Goal: Navigation & Orientation: Find specific page/section

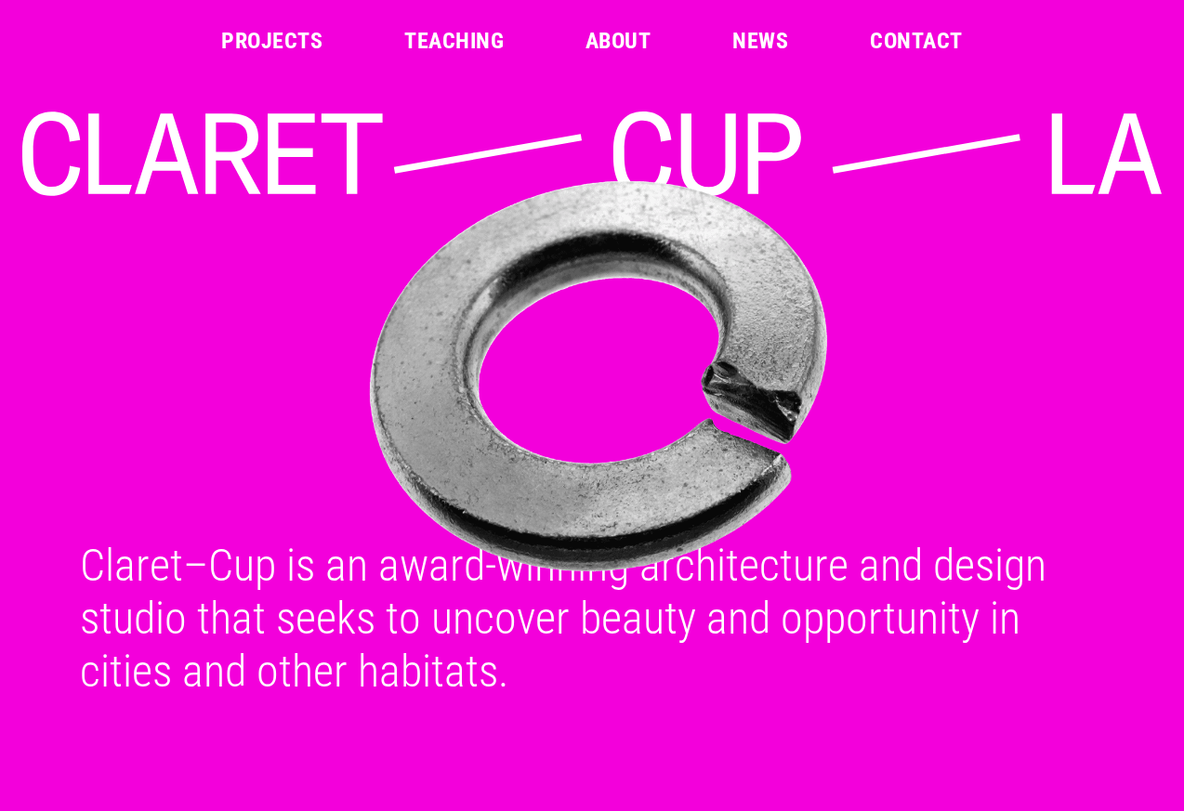
click at [295, 36] on link "Projects" at bounding box center [271, 41] width 101 height 22
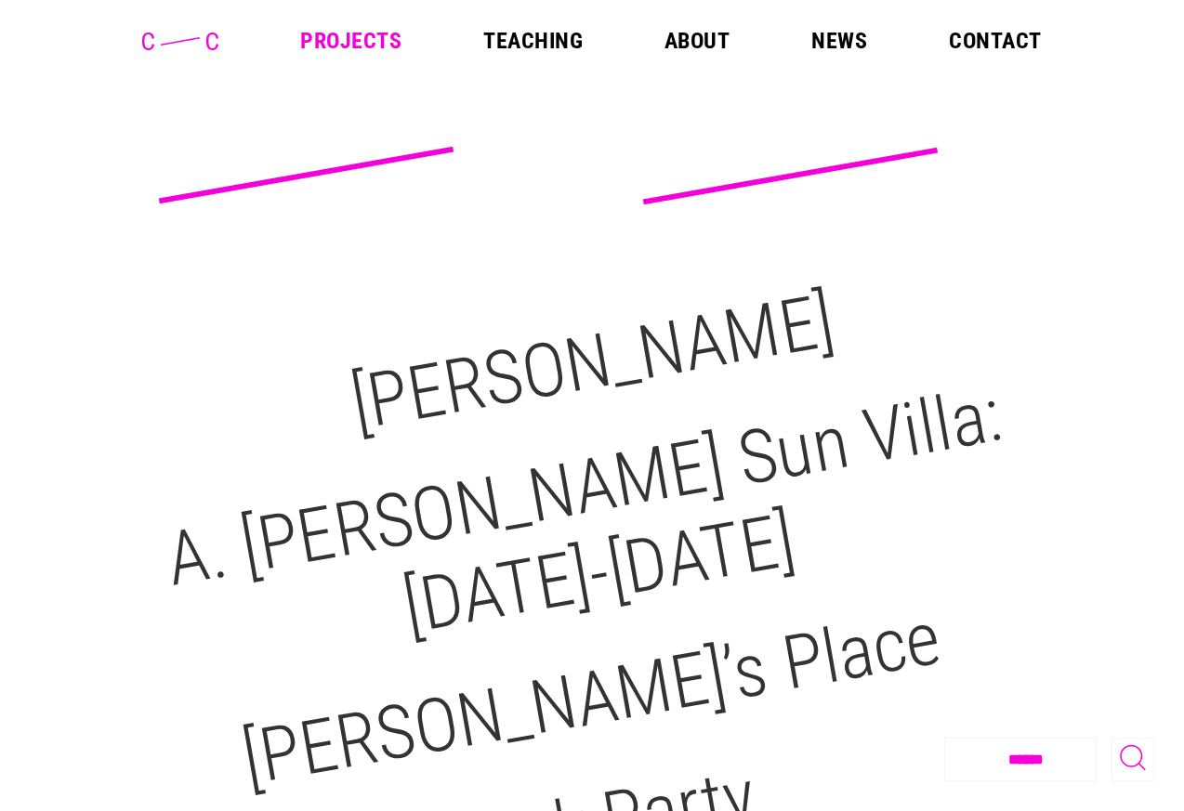
click at [692, 34] on link "About" at bounding box center [696, 41] width 65 height 22
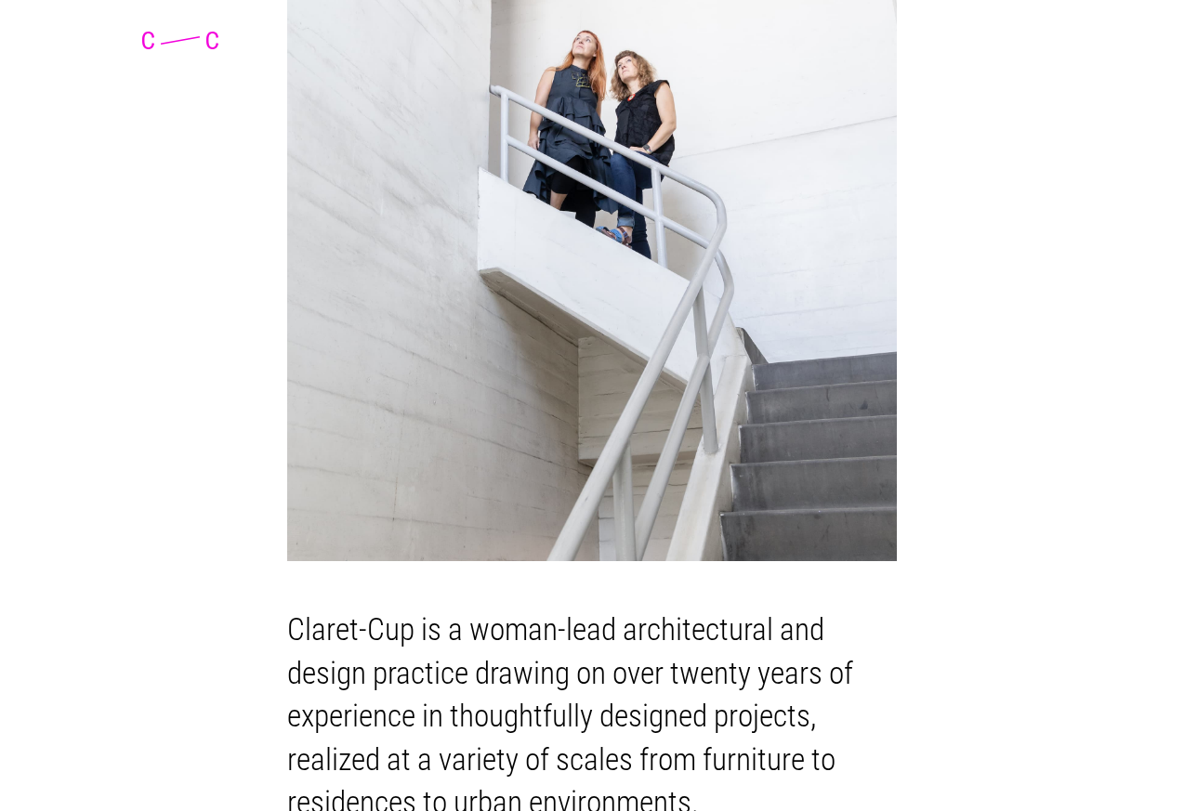
scroll to position [235, 0]
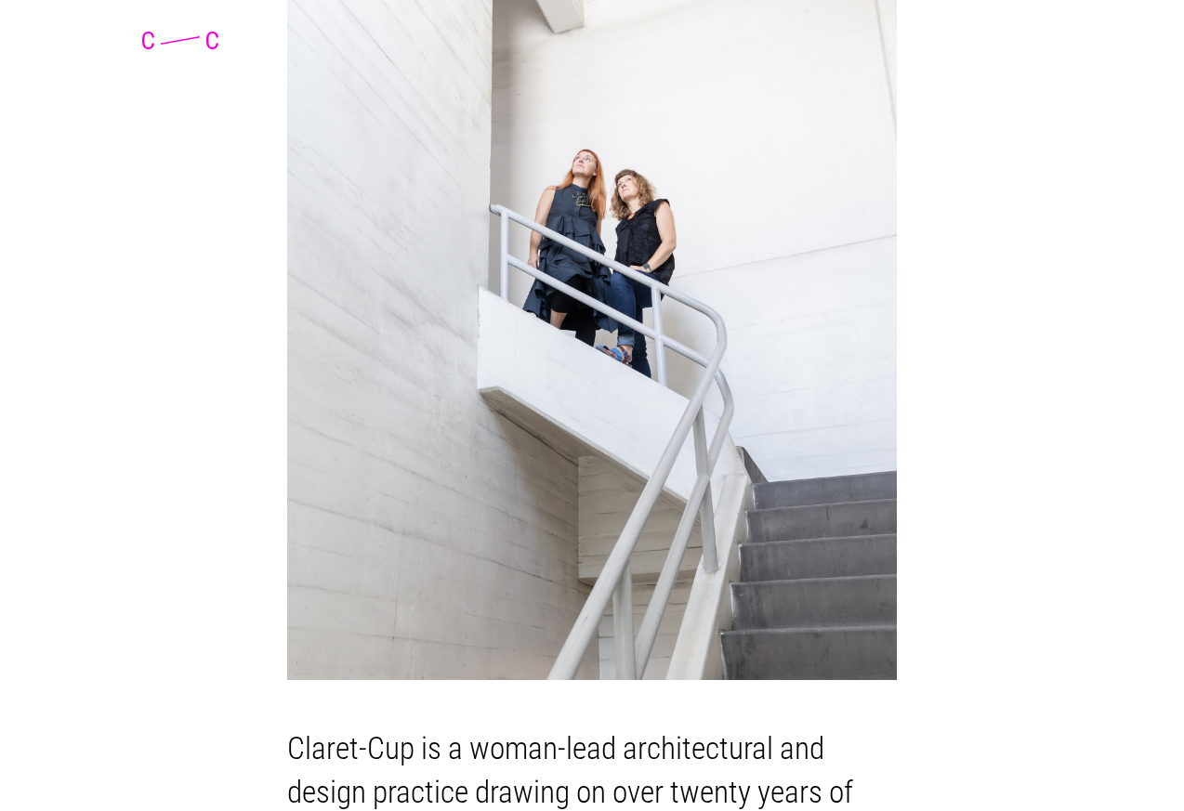
click at [656, 253] on img at bounding box center [592, 299] width 610 height 762
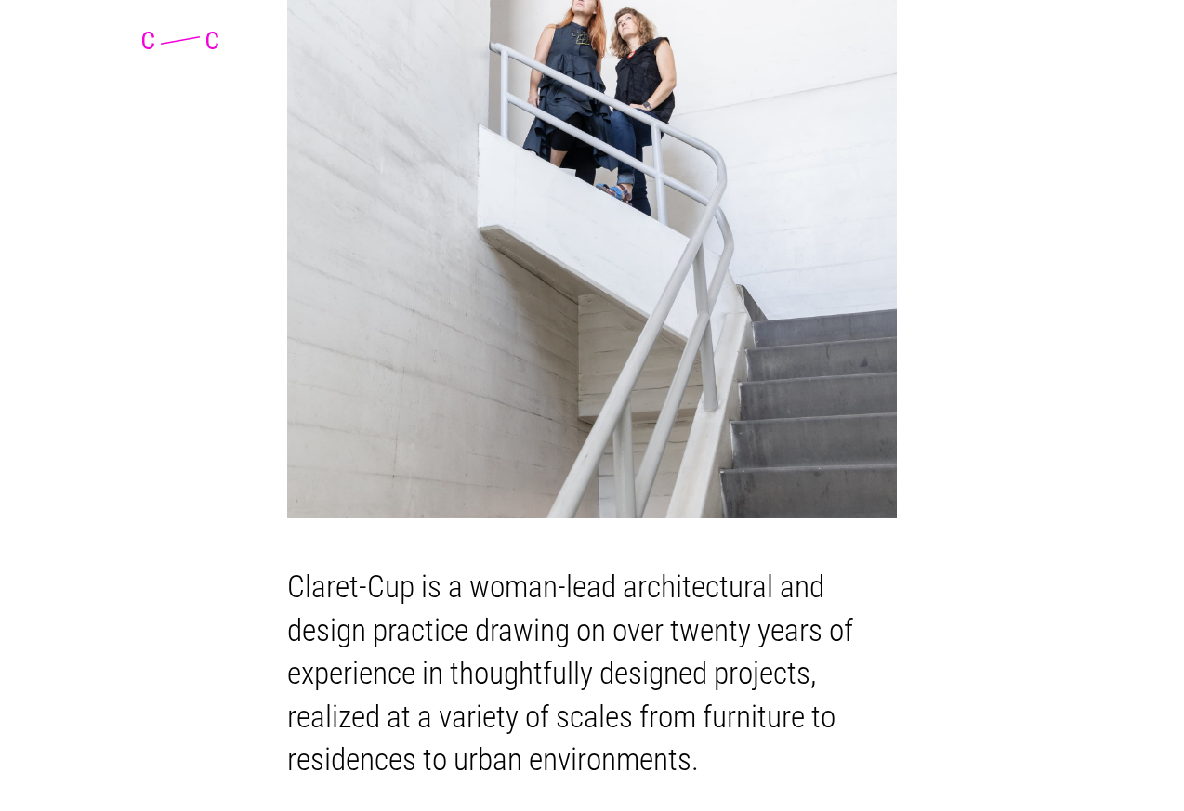
scroll to position [0, 0]
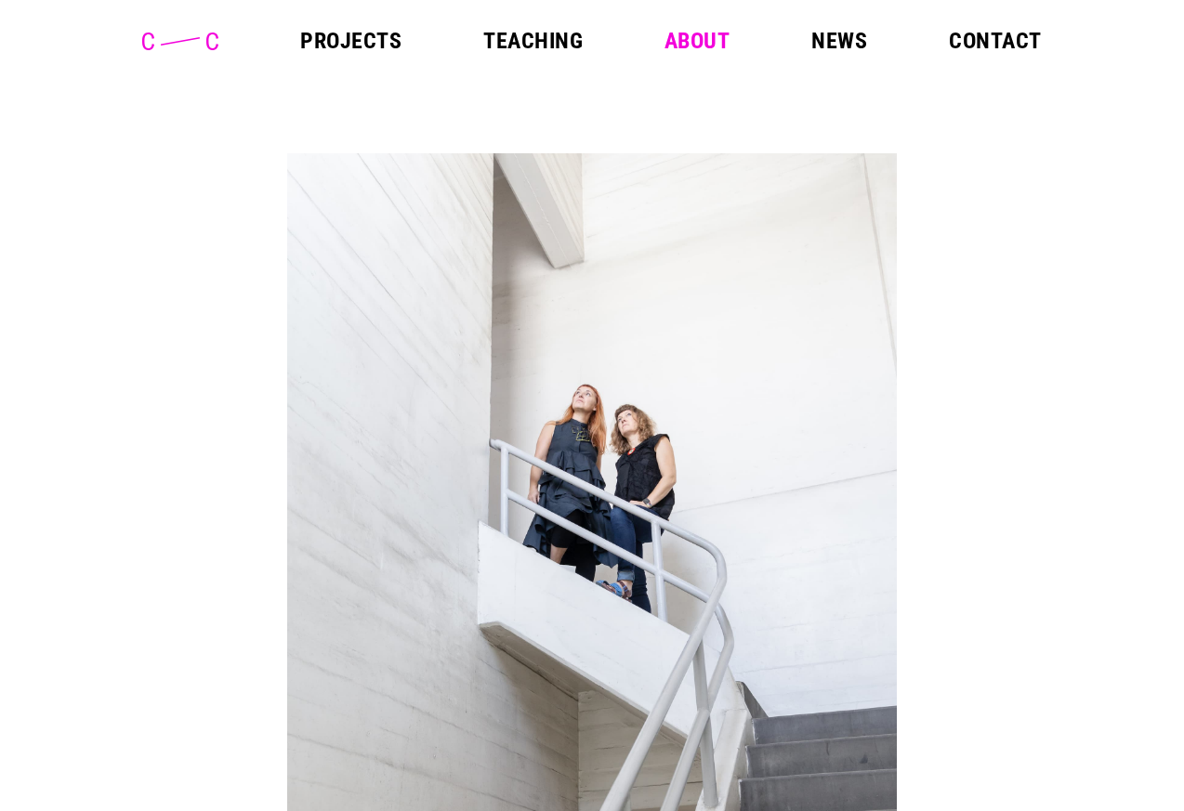
click at [516, 42] on link "Teaching" at bounding box center [532, 41] width 99 height 22
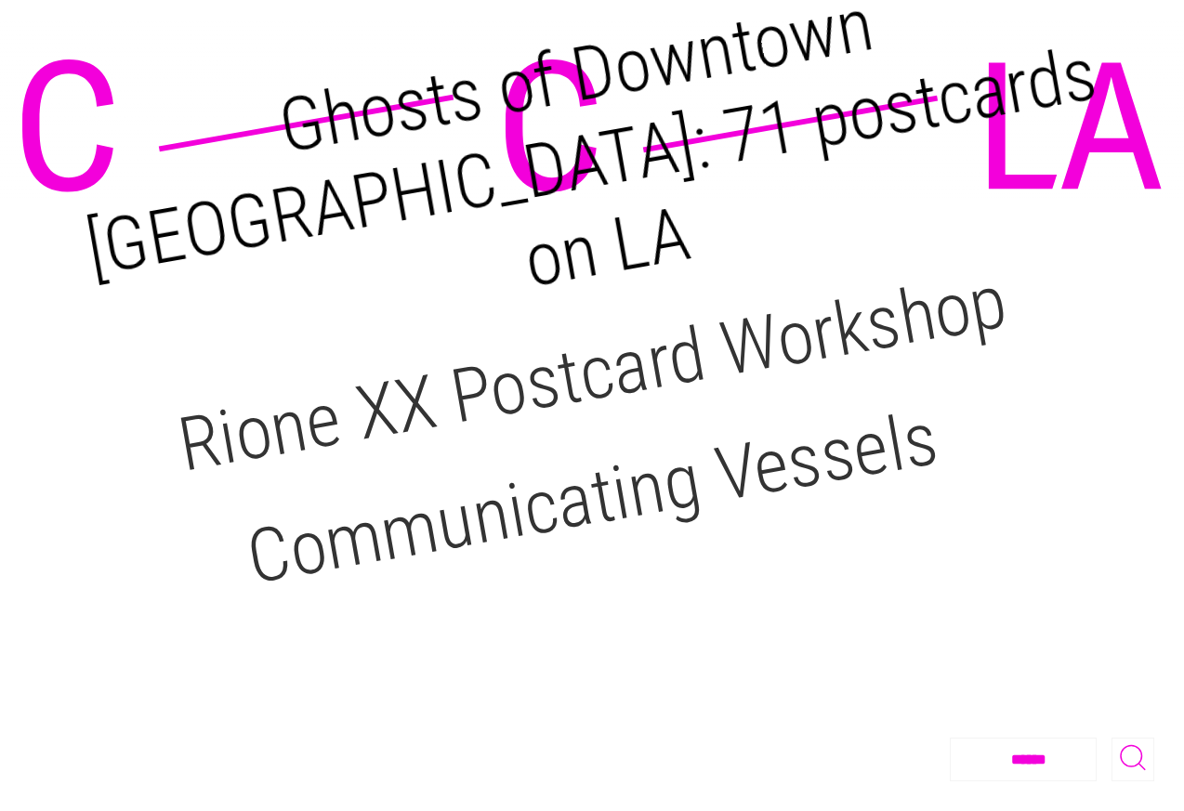
scroll to position [293, 0]
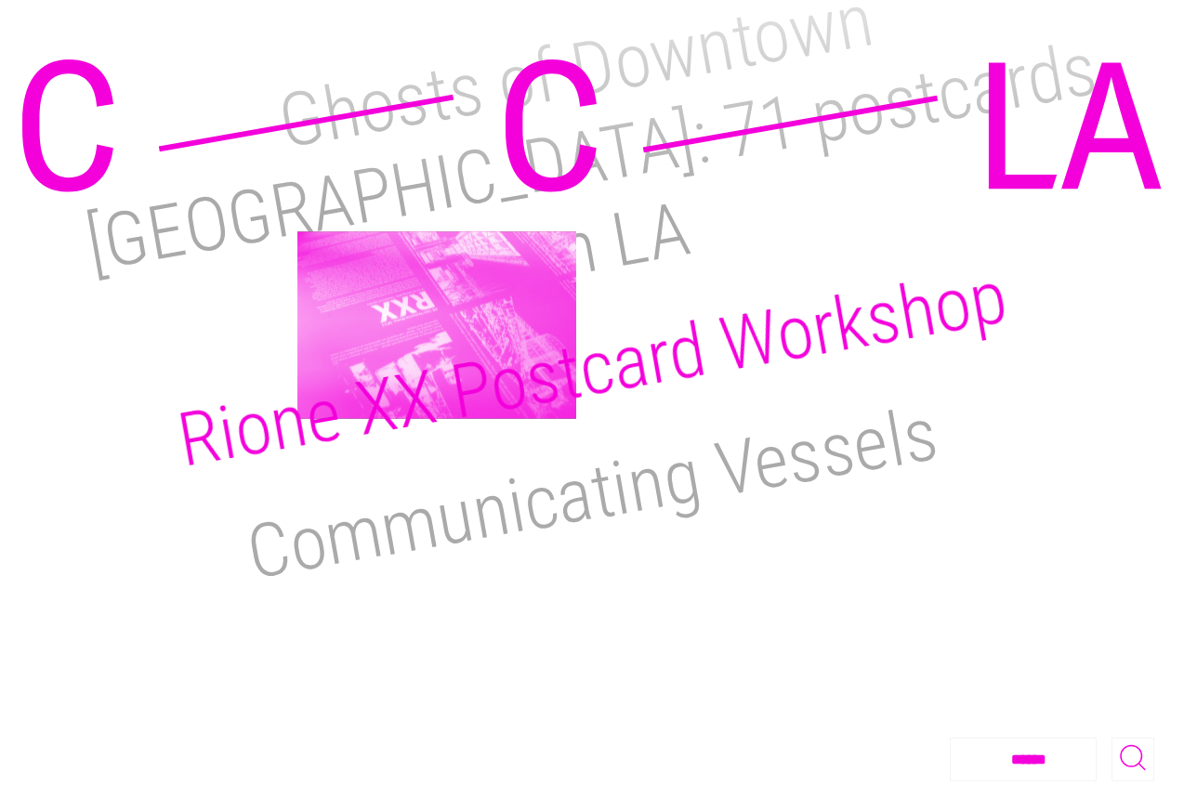
click at [437, 325] on h2 "Rione XX Postcard Workshop" at bounding box center [592, 369] width 842 height 231
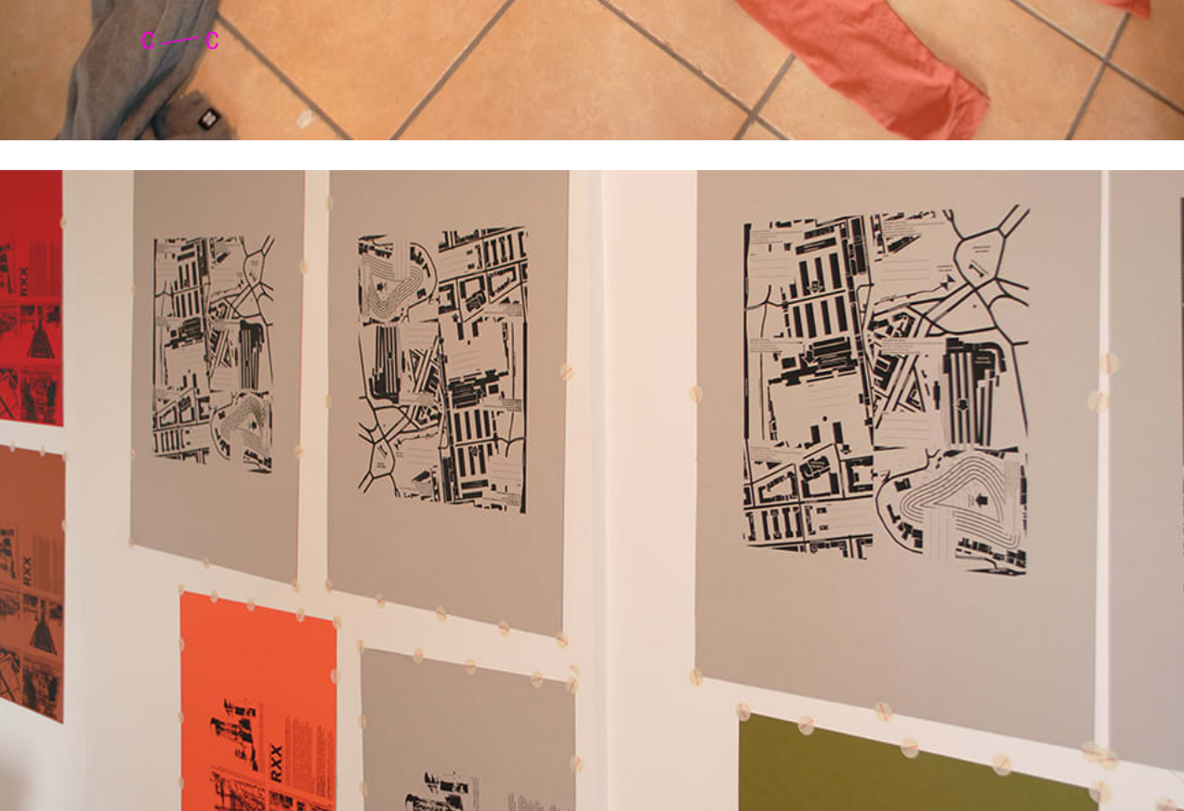
scroll to position [8826, 0]
